Goal: Task Accomplishment & Management: Manage account settings

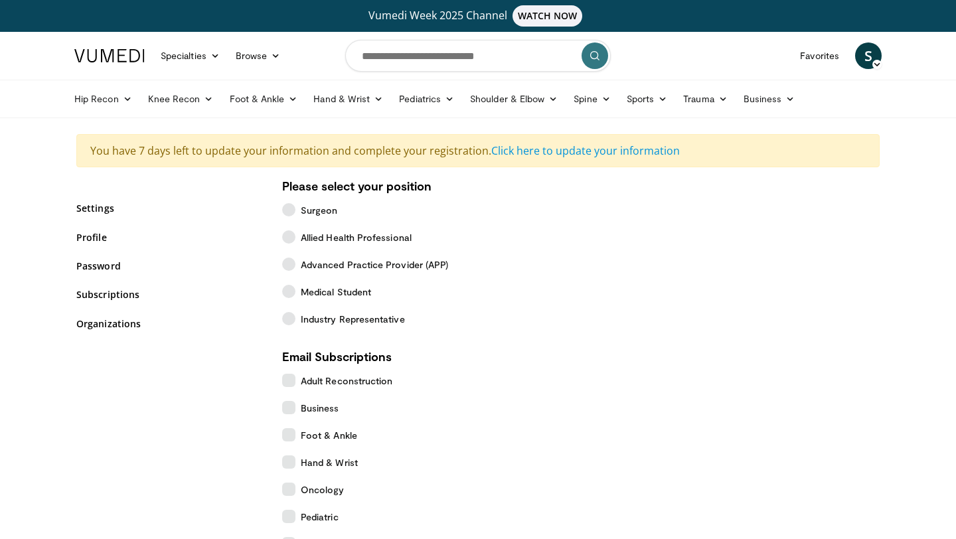
click at [721, 354] on form "Please select your position Surgeon Allied Health Professional Advanced Practic…" at bounding box center [580, 451] width 597 height 547
click at [715, 334] on form "Please select your position Surgeon Allied Health Professional Advanced Practic…" at bounding box center [580, 451] width 597 height 547
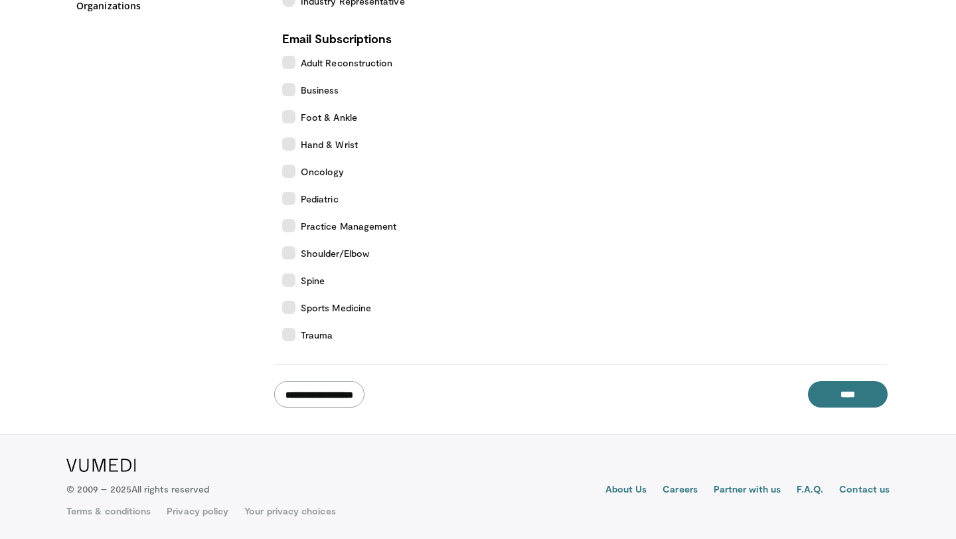
click at [364, 395] on input "**********" at bounding box center [319, 394] width 90 height 27
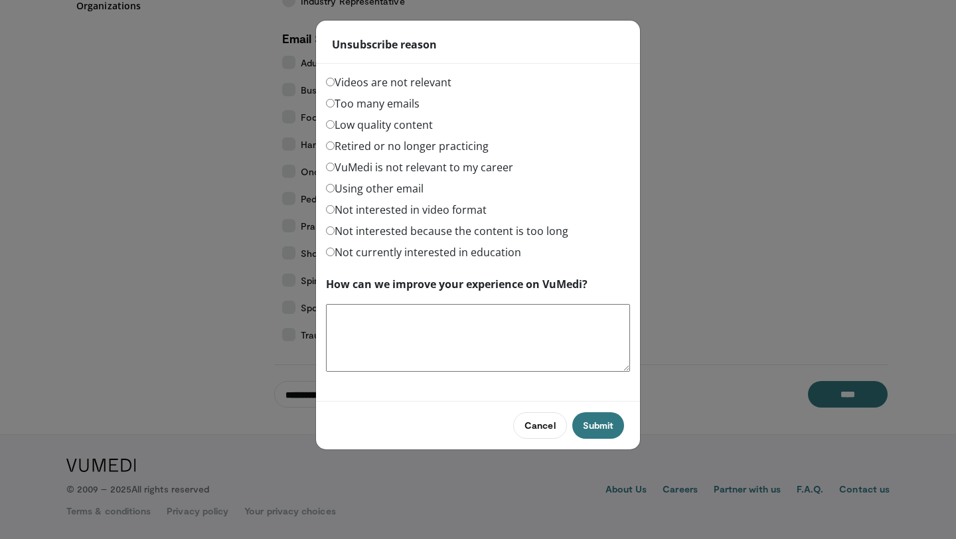
click at [386, 255] on label "Not currently interested in education" at bounding box center [423, 252] width 195 height 16
click at [334, 104] on label "Too many emails" at bounding box center [373, 104] width 94 height 16
click at [589, 422] on button "Submit" at bounding box center [598, 425] width 52 height 27
